Goal: Information Seeking & Learning: Learn about a topic

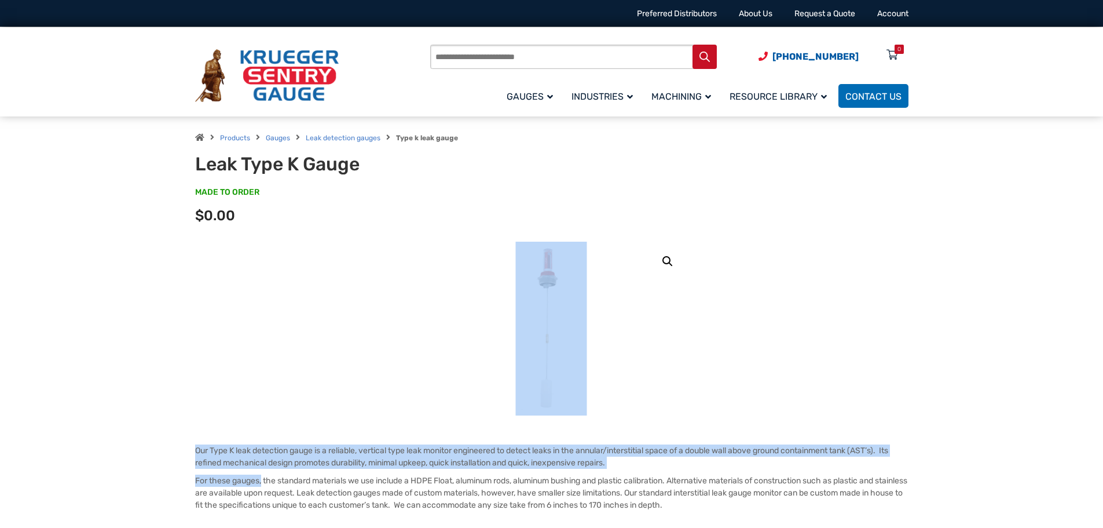
drag, startPoint x: 262, startPoint y: 474, endPoint x: 262, endPoint y: 389, distance: 85.1
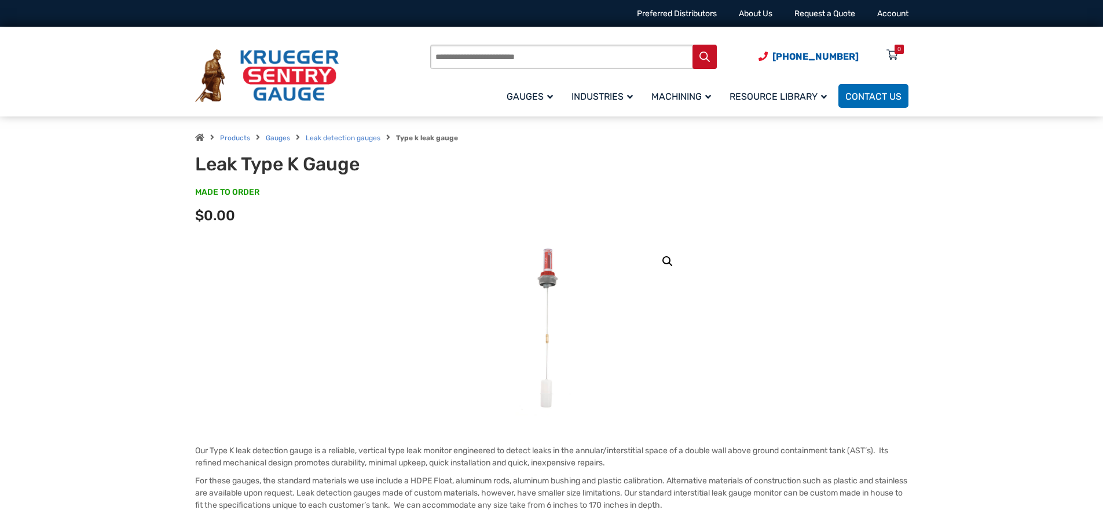
click at [292, 495] on p "For these gauges, the standard materials we use include a HDPE Float, aluminum …" at bounding box center [551, 492] width 713 height 36
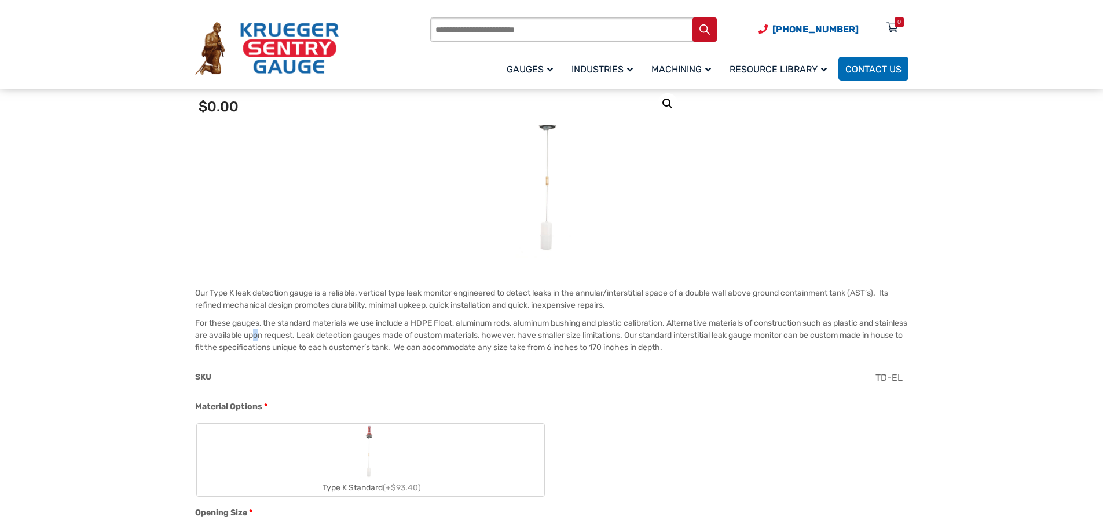
scroll to position [174, 0]
